Goal: Transaction & Acquisition: Purchase product/service

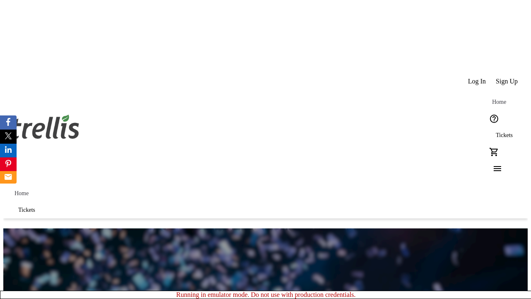
click at [507, 78] on span "Sign Up" at bounding box center [506, 81] width 22 height 7
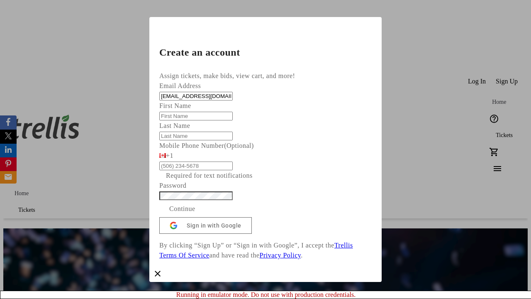
type input "[EMAIL_ADDRESS][DOMAIN_NAME]"
type input "[PERSON_NAME]"
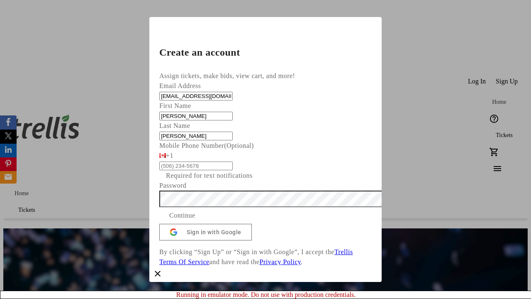
click at [195, 210] on span "Continue" at bounding box center [182, 215] width 26 height 10
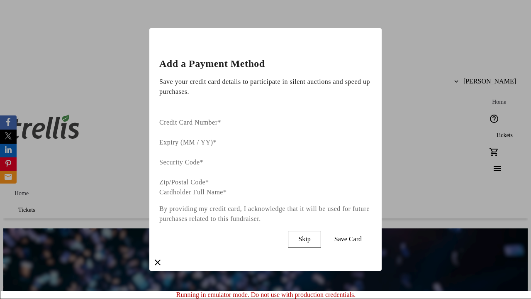
click at [310, 235] on span "Skip" at bounding box center [304, 238] width 12 height 7
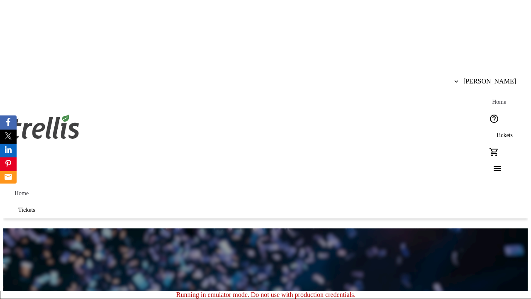
click at [495, 132] on span "Tickets" at bounding box center [503, 135] width 17 height 7
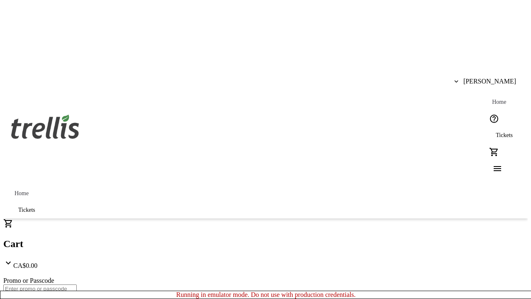
type input "1"
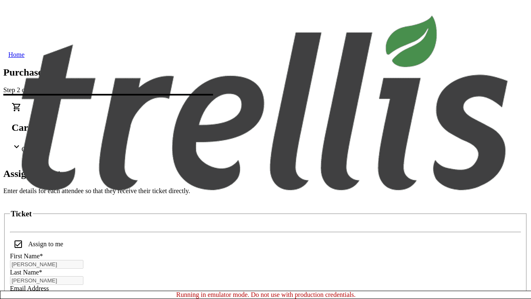
scroll to position [50, 0]
